Goal: Find specific page/section: Find specific page/section

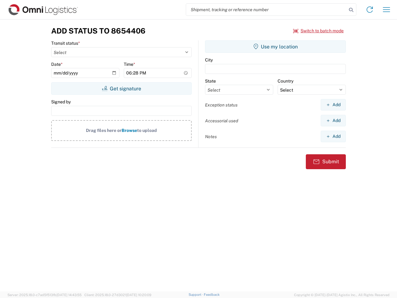
click at [266, 10] on input "search" at bounding box center [266, 10] width 161 height 12
click at [351, 10] on icon at bounding box center [351, 10] width 9 height 9
click at [370, 10] on icon at bounding box center [370, 10] width 10 height 10
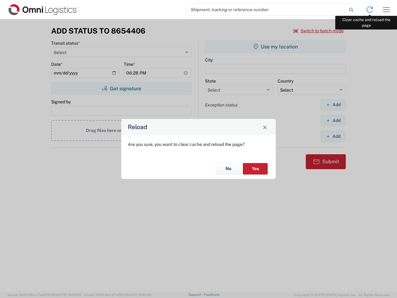
click at [387, 10] on div "Reload Are you sure, you want to clear cache and reload the page? No Yes" at bounding box center [198, 149] width 397 height 298
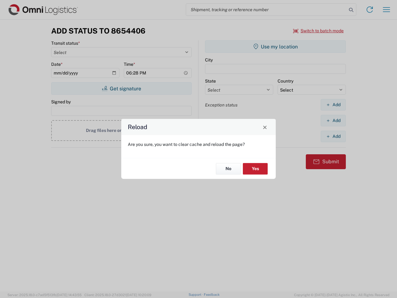
click at [319, 31] on div "Reload Are you sure, you want to clear cache and reload the page? No Yes" at bounding box center [198, 149] width 397 height 298
click at [121, 88] on div "Reload Are you sure, you want to clear cache and reload the page? No Yes" at bounding box center [198, 149] width 397 height 298
click at [275, 47] on div "Reload Are you sure, you want to clear cache and reload the page? No Yes" at bounding box center [198, 149] width 397 height 298
click at [333, 105] on div "Reload Are you sure, you want to clear cache and reload the page? No Yes" at bounding box center [198, 149] width 397 height 298
click at [333, 120] on div "Reload Are you sure, you want to clear cache and reload the page? No Yes" at bounding box center [198, 149] width 397 height 298
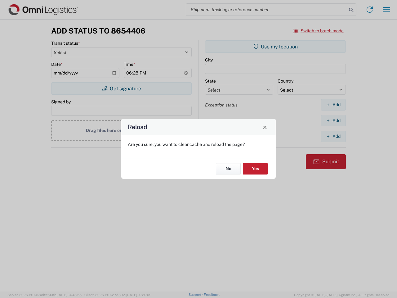
click at [333, 136] on div "Reload Are you sure, you want to clear cache and reload the page? No Yes" at bounding box center [198, 149] width 397 height 298
